Goal: Transaction & Acquisition: Purchase product/service

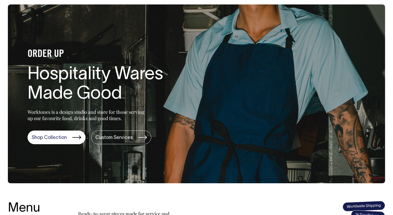
scroll to position [23, 0]
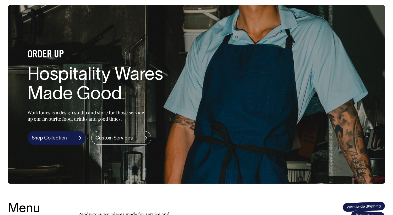
click at [58, 140] on link "Shop Collection" at bounding box center [56, 138] width 58 height 14
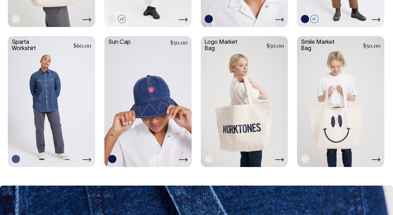
scroll to position [917, 0]
click at [279, 159] on icon at bounding box center [279, 159] width 9 height 4
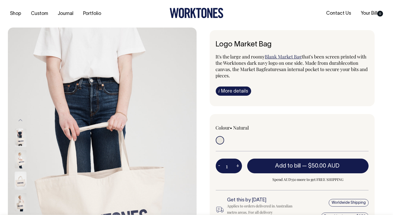
click at [18, 159] on img at bounding box center [21, 159] width 12 height 18
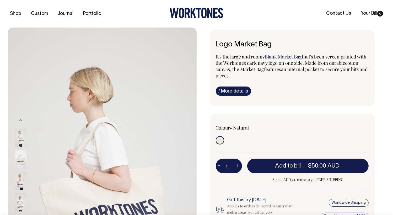
click at [18, 160] on img at bounding box center [21, 159] width 12 height 18
